Goal: Task Accomplishment & Management: Manage account settings

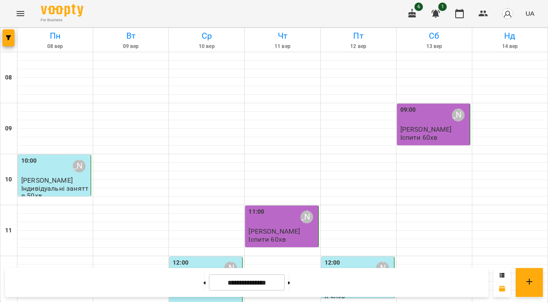
scroll to position [503, 0]
click at [290, 283] on button at bounding box center [289, 283] width 2 height 19
type input "**********"
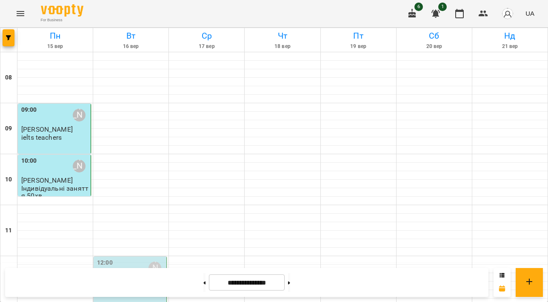
scroll to position [140, 0]
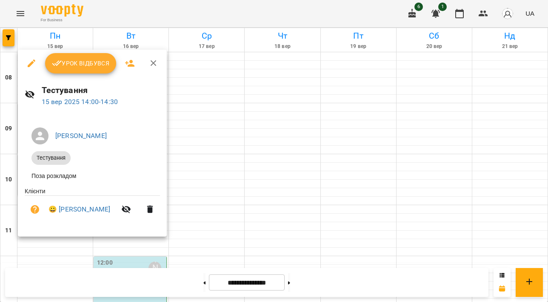
click at [85, 63] on span "Урок відбувся" at bounding box center [81, 63] width 58 height 10
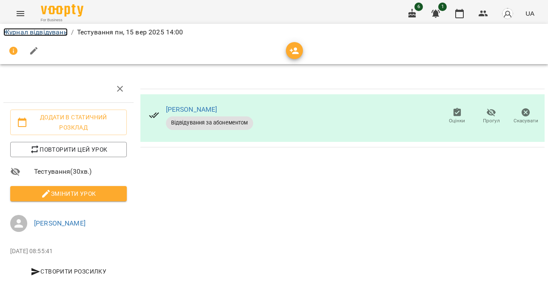
click at [51, 33] on link "Журнал відвідувань" at bounding box center [35, 32] width 64 height 8
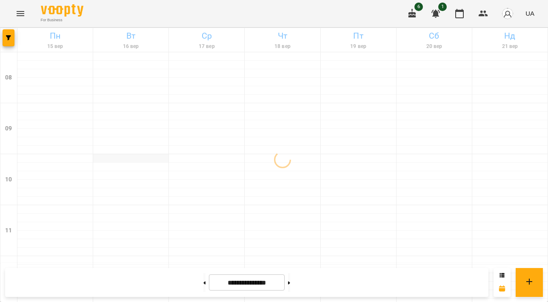
scroll to position [503, 0]
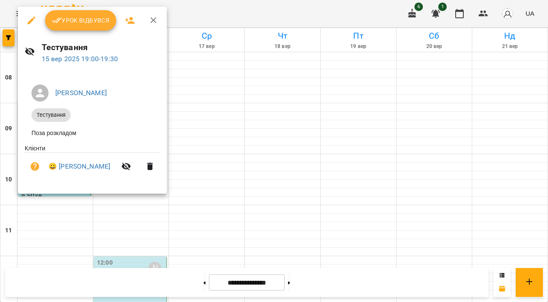
click at [77, 11] on button "Урок відбувся" at bounding box center [80, 20] width 71 height 20
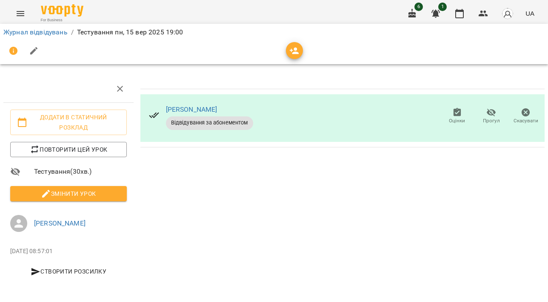
click at [50, 27] on div "Журнал відвідувань / Тестування [DATE] 19:00" at bounding box center [274, 33] width 545 height 14
click at [49, 29] on link "Журнал відвідувань" at bounding box center [35, 32] width 64 height 8
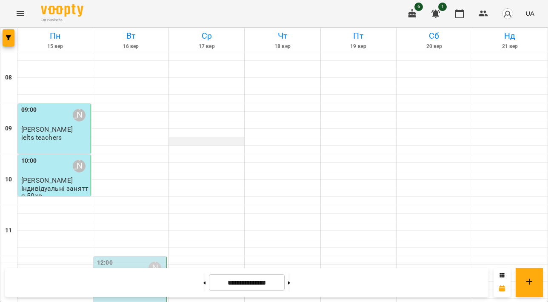
scroll to position [216, 0]
